Goal: Use online tool/utility: Utilize a website feature to perform a specific function

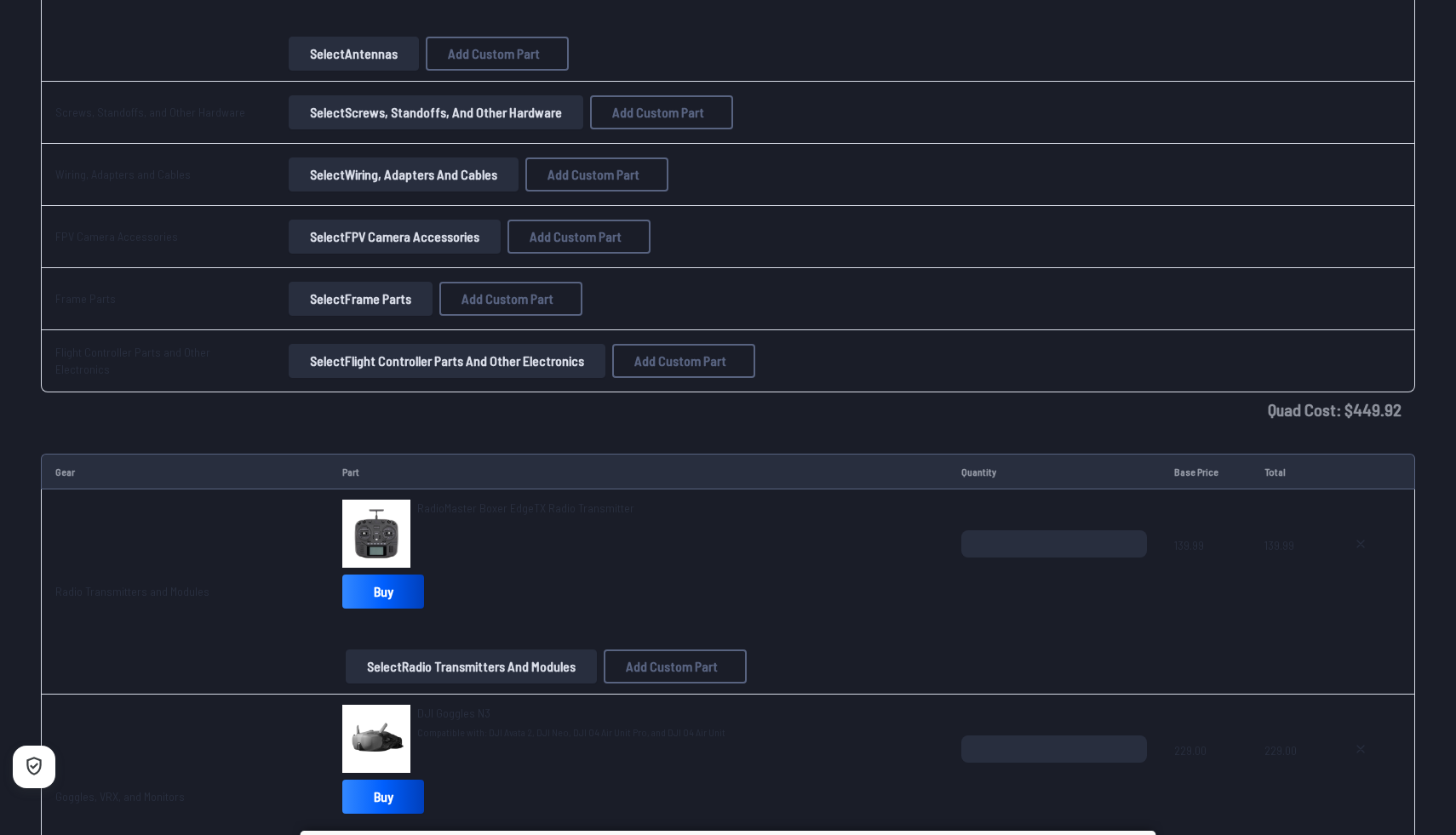
scroll to position [1801, 0]
click at [1379, 416] on td "Quad Cost: $ 449.92" at bounding box center [728, 408] width 1374 height 34
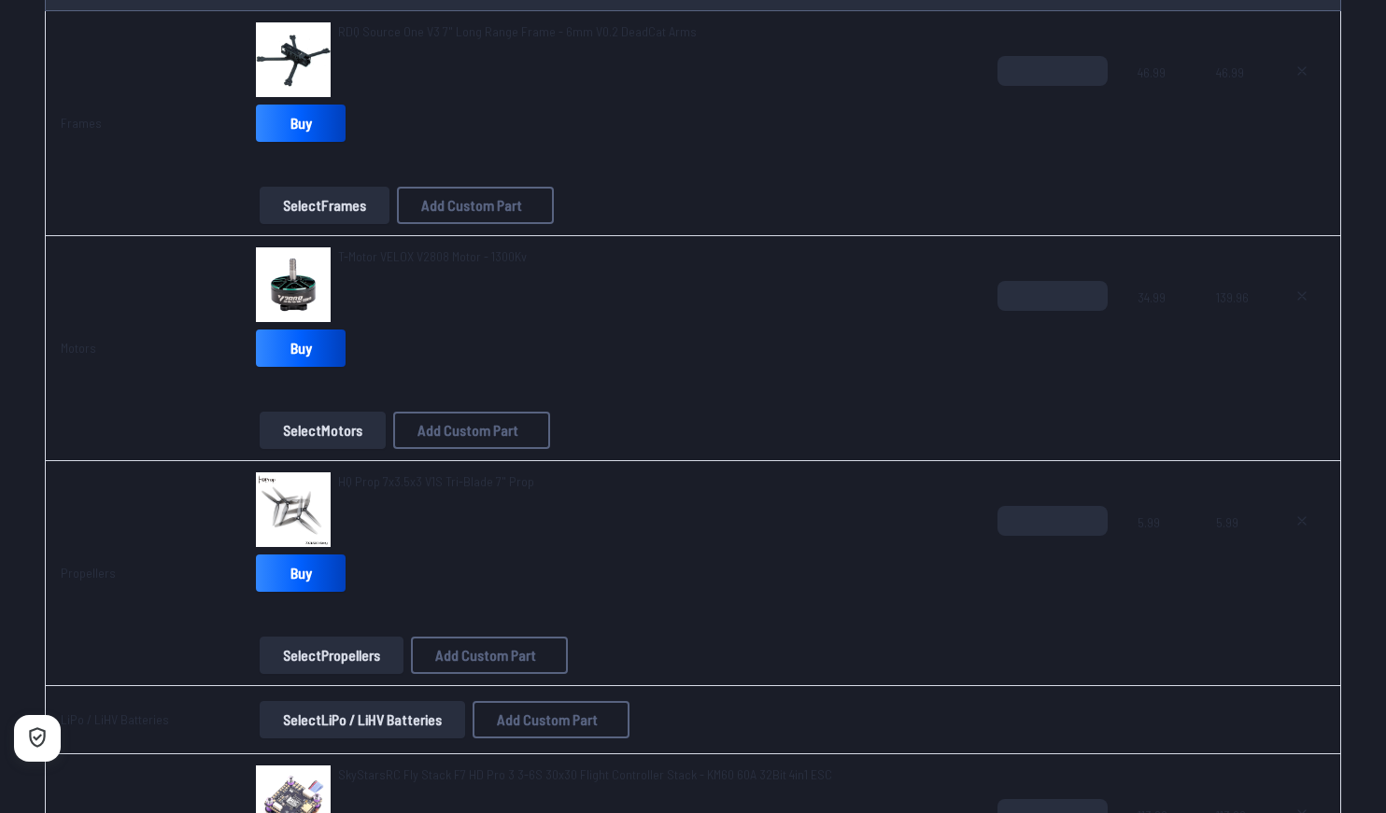
scroll to position [189, 0]
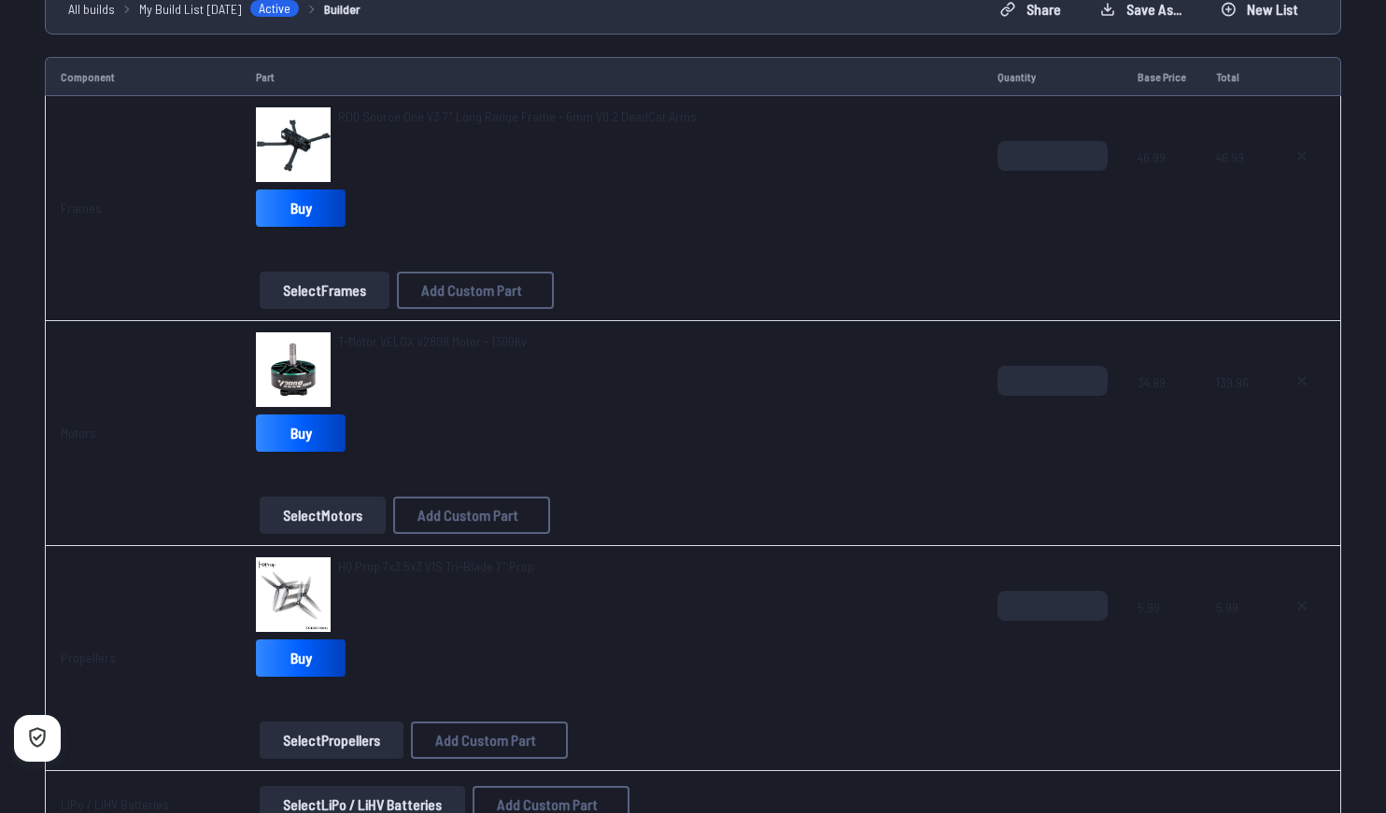
click at [441, 387] on div "T-Motor VELOX V2808 Motor - 1300Kv" at bounding box center [432, 369] width 189 height 75
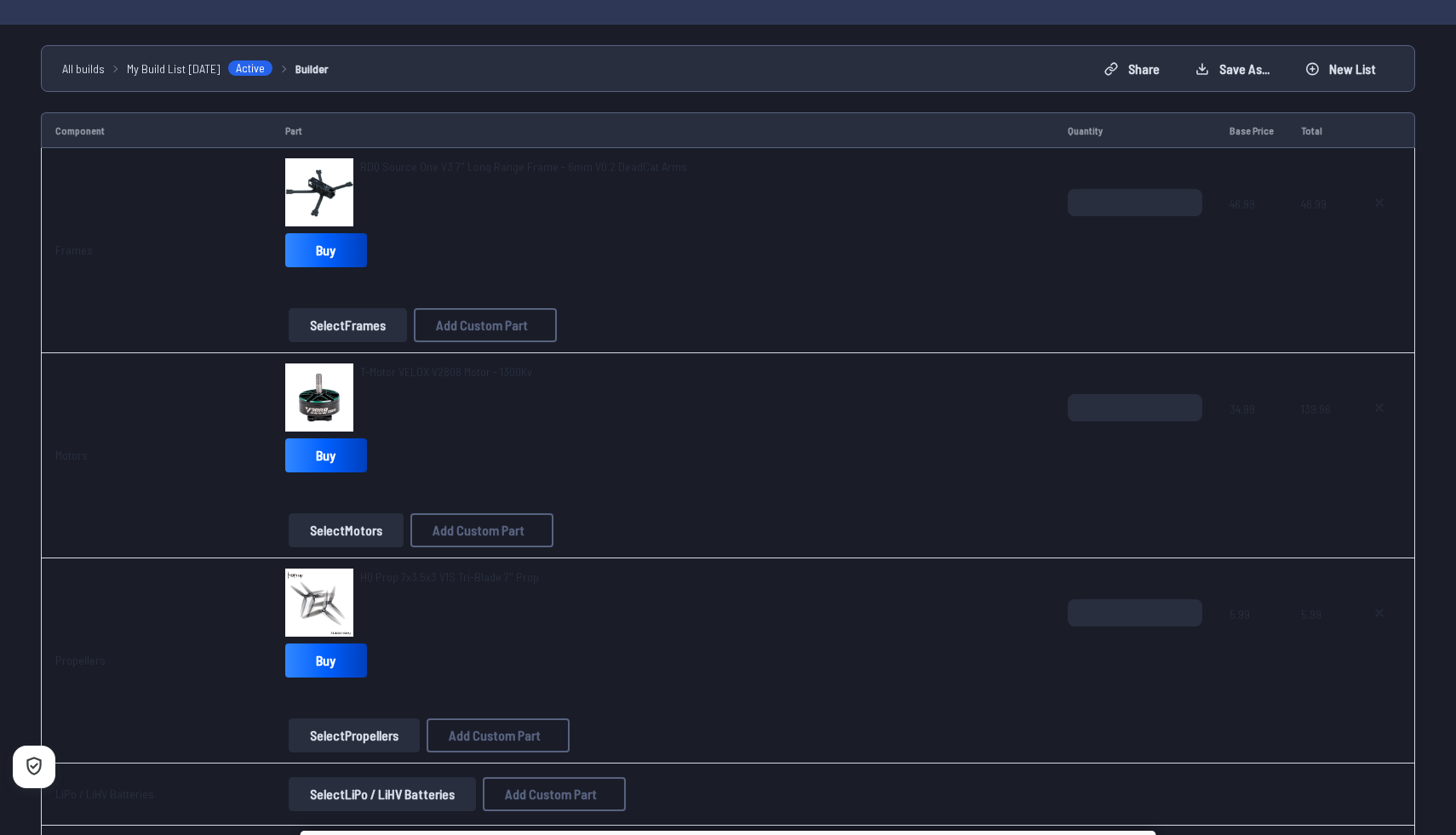
scroll to position [0, 0]
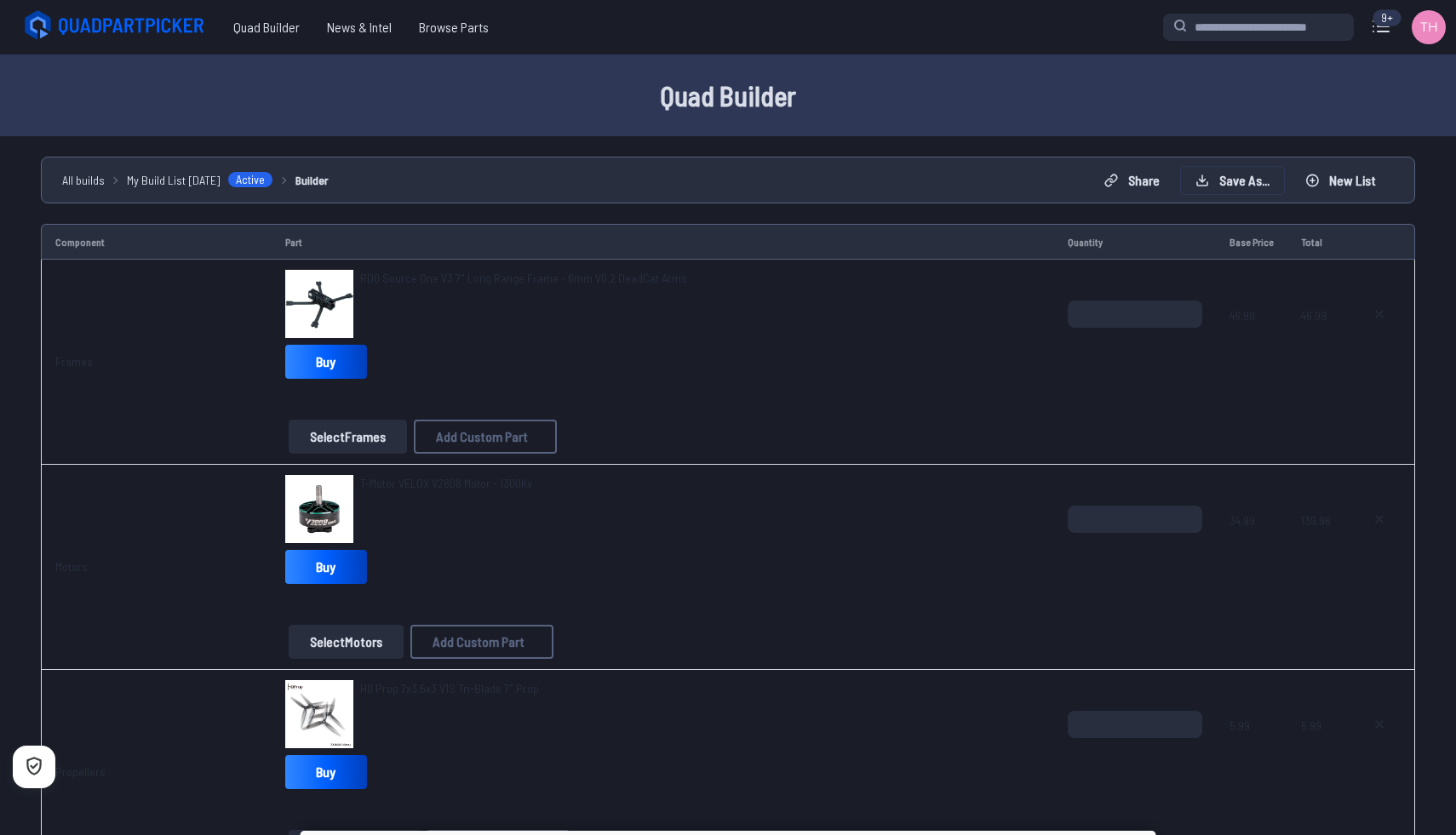
click at [1222, 185] on button "Save as..." at bounding box center [1232, 180] width 103 height 27
click at [863, 520] on button "Save Build" at bounding box center [871, 508] width 75 height 25
click at [895, 310] on icon at bounding box center [888, 317] width 15 height 15
click at [1126, 191] on button "Share" at bounding box center [1131, 180] width 84 height 27
click at [555, 358] on span "Copy link" at bounding box center [573, 364] width 36 height 12
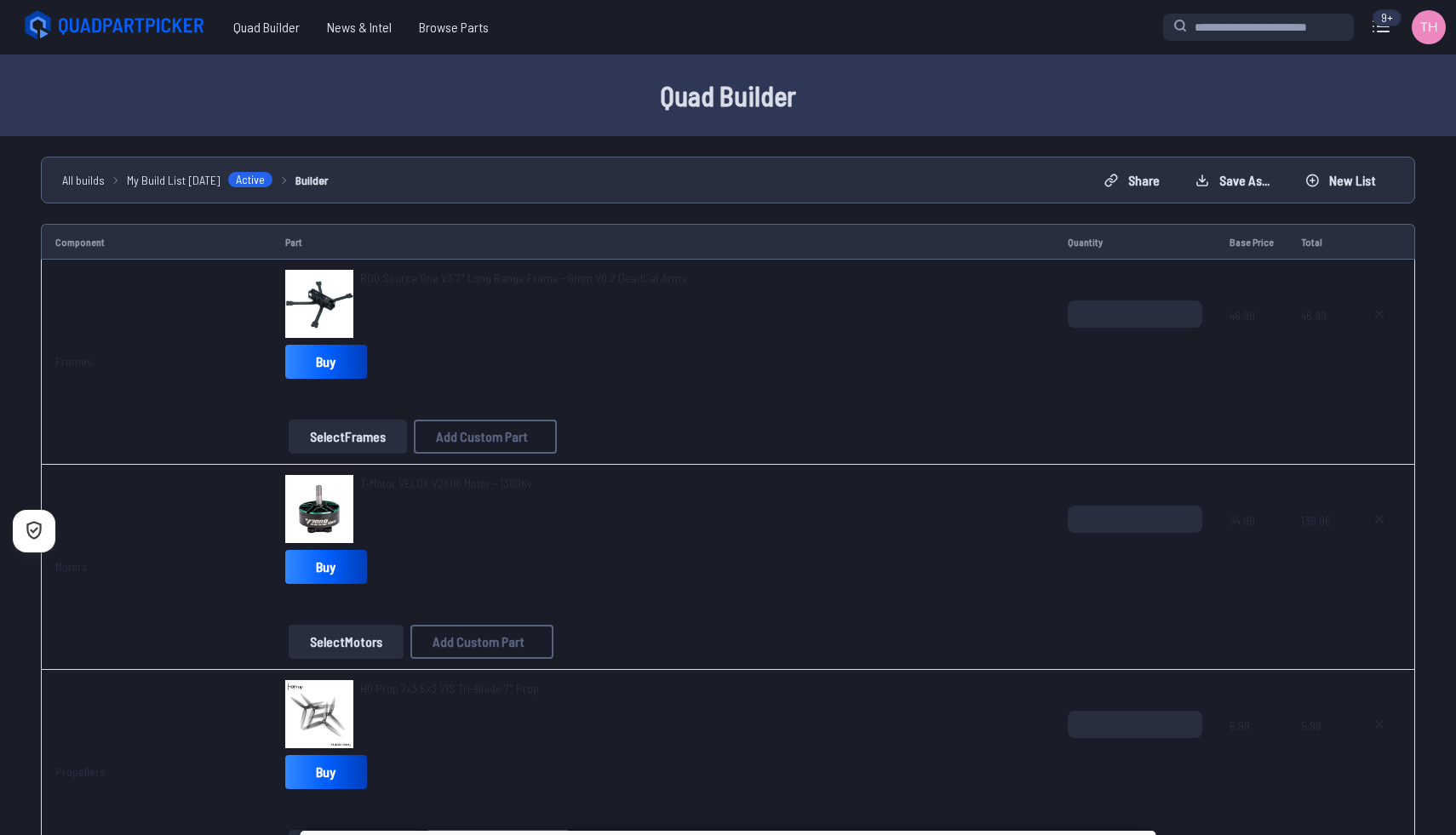
scroll to position [155, 0]
click at [935, 419] on button "Copy List" at bounding box center [934, 426] width 73 height 25
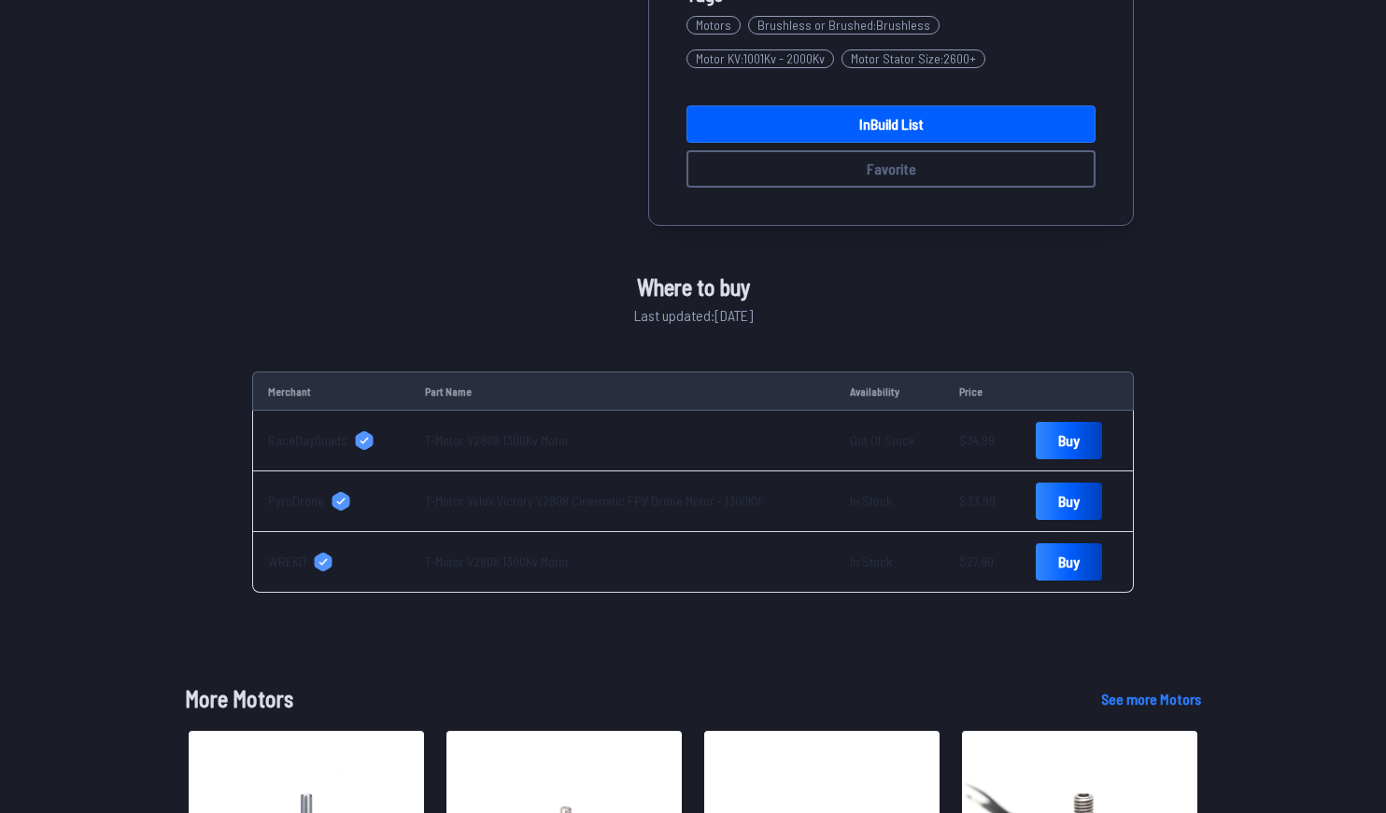
scroll to position [520, 0]
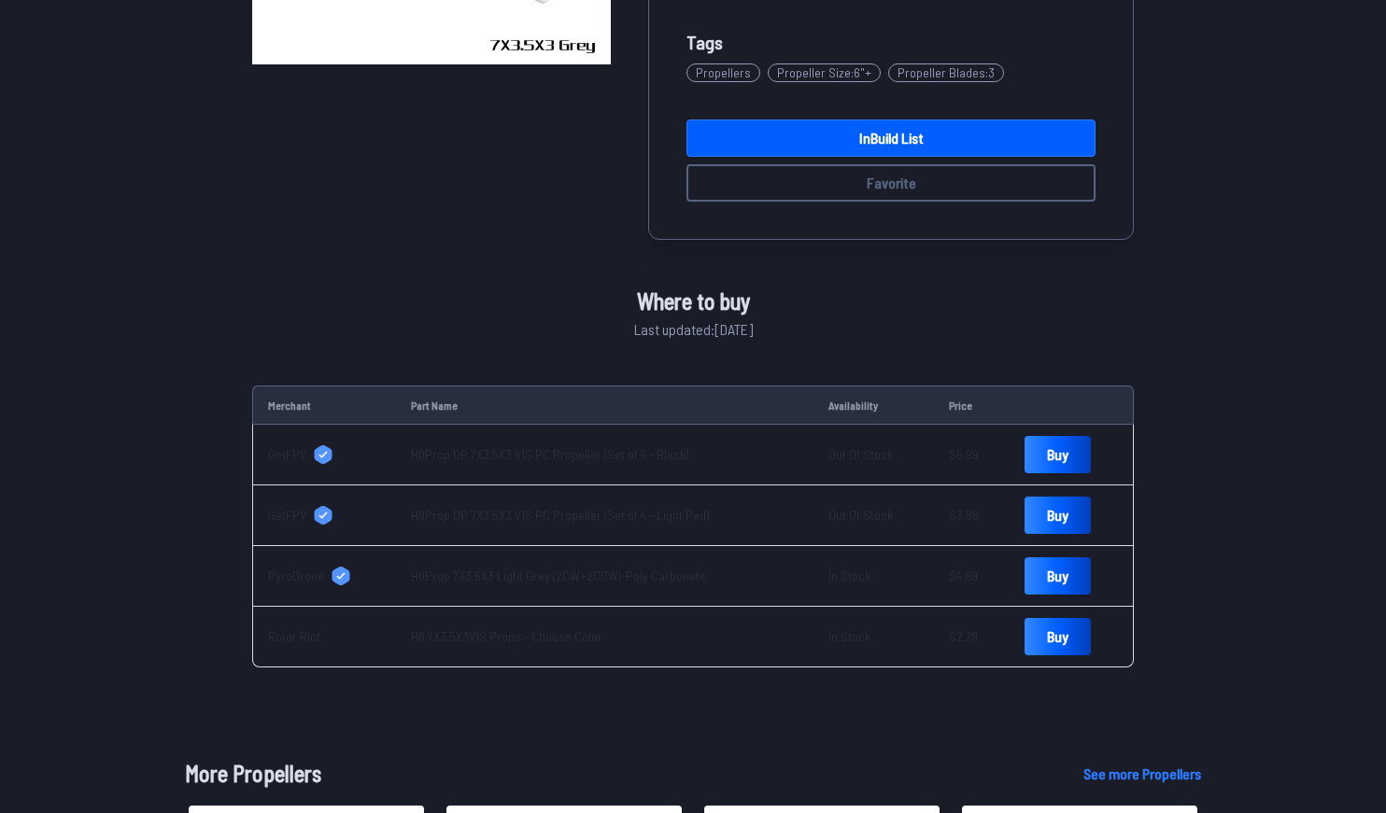
scroll to position [439, 0]
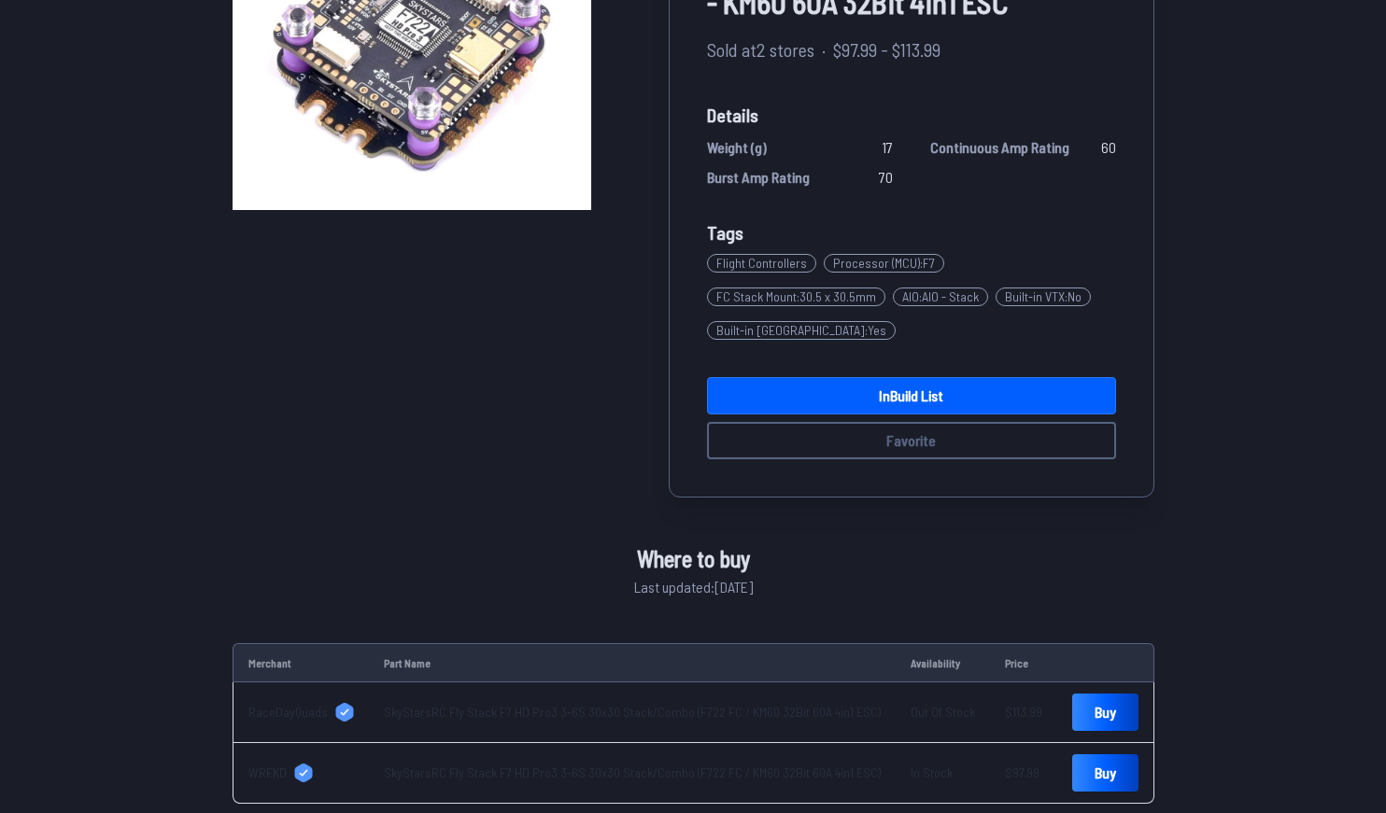
scroll to position [219, 0]
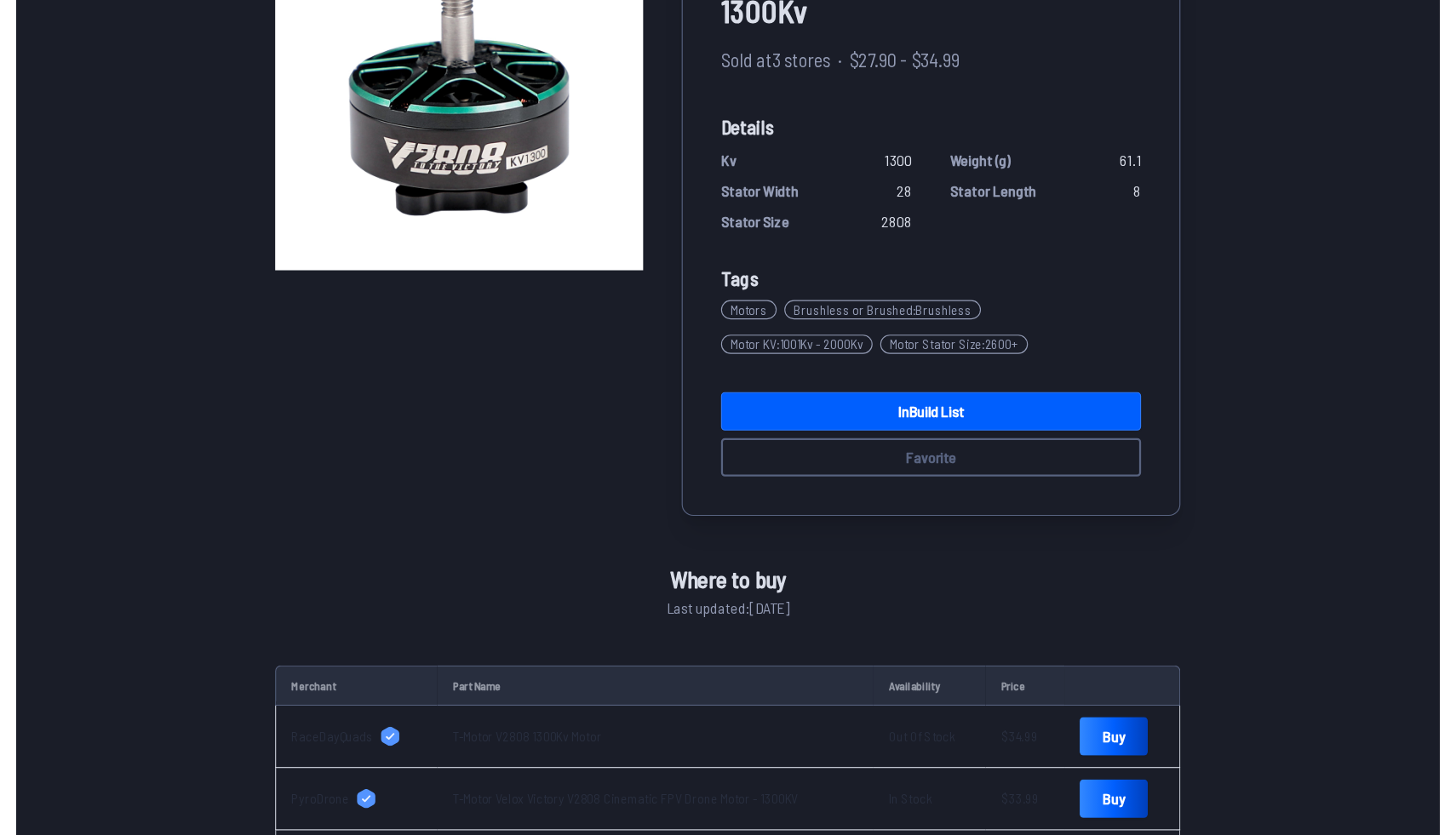
scroll to position [195, 0]
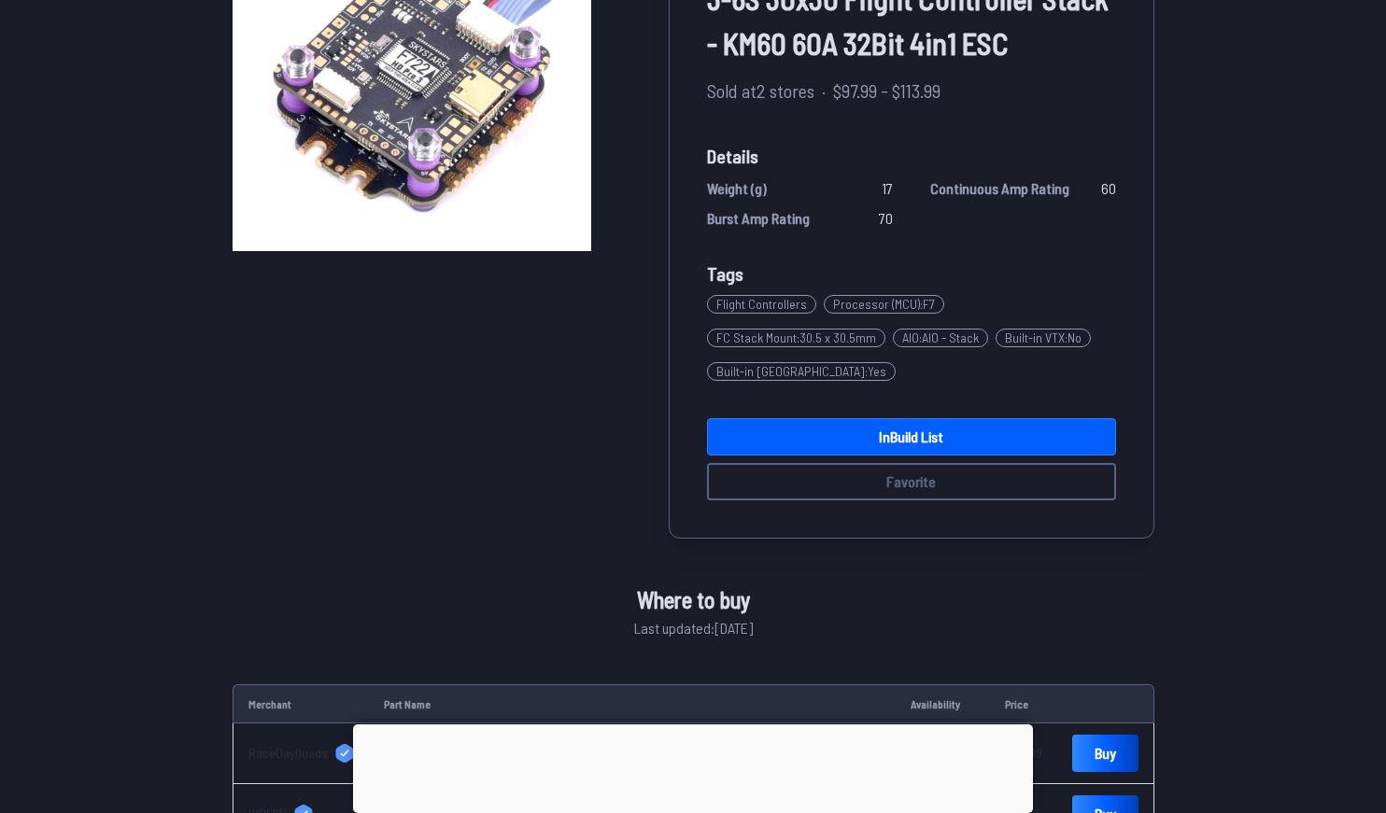
scroll to position [256, 0]
